Goal: Information Seeking & Learning: Learn about a topic

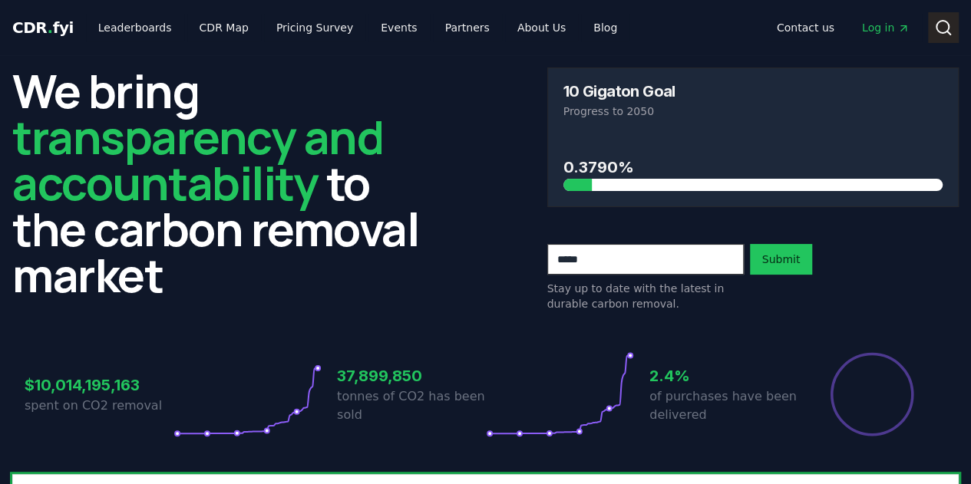
click at [939, 19] on icon at bounding box center [943, 27] width 18 height 18
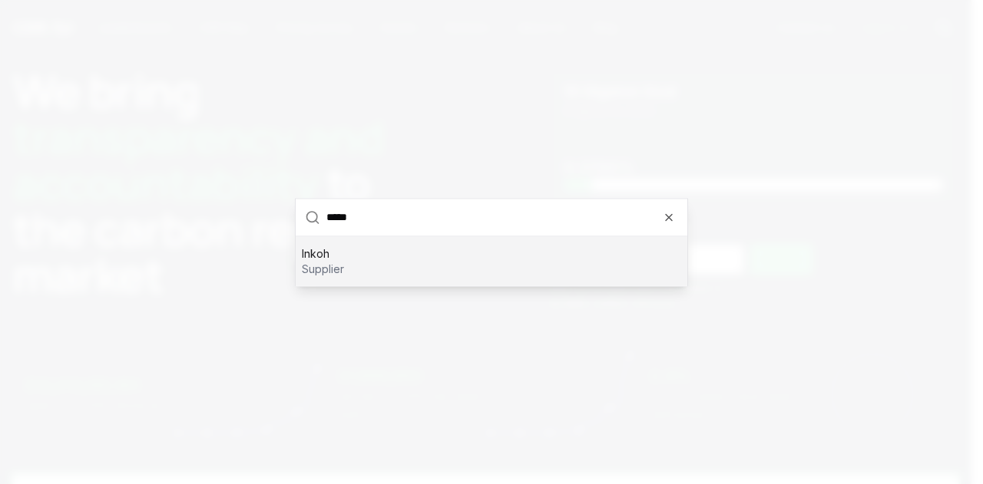
type input "*****"
click at [680, 259] on div "Inkoh supplier" at bounding box center [491, 260] width 391 height 49
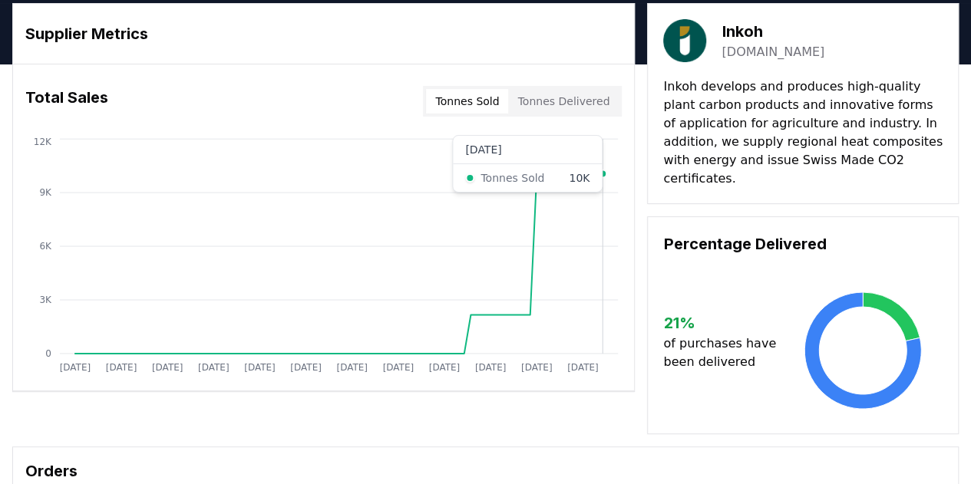
scroll to position [77, 0]
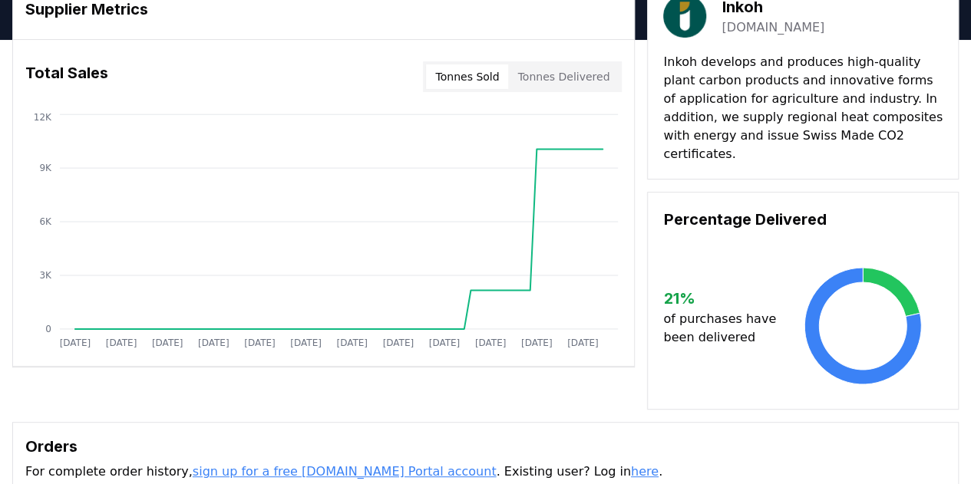
click at [564, 79] on button "Tonnes Delivered" at bounding box center [563, 76] width 111 height 25
click at [504, 85] on button "Tonnes Sold" at bounding box center [467, 76] width 82 height 25
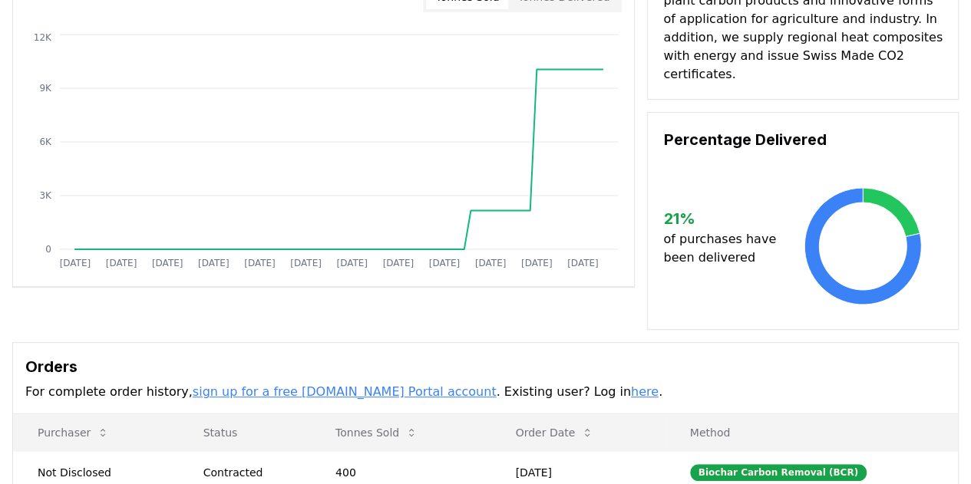
scroll to position [0, 0]
